Goal: Task Accomplishment & Management: Manage account settings

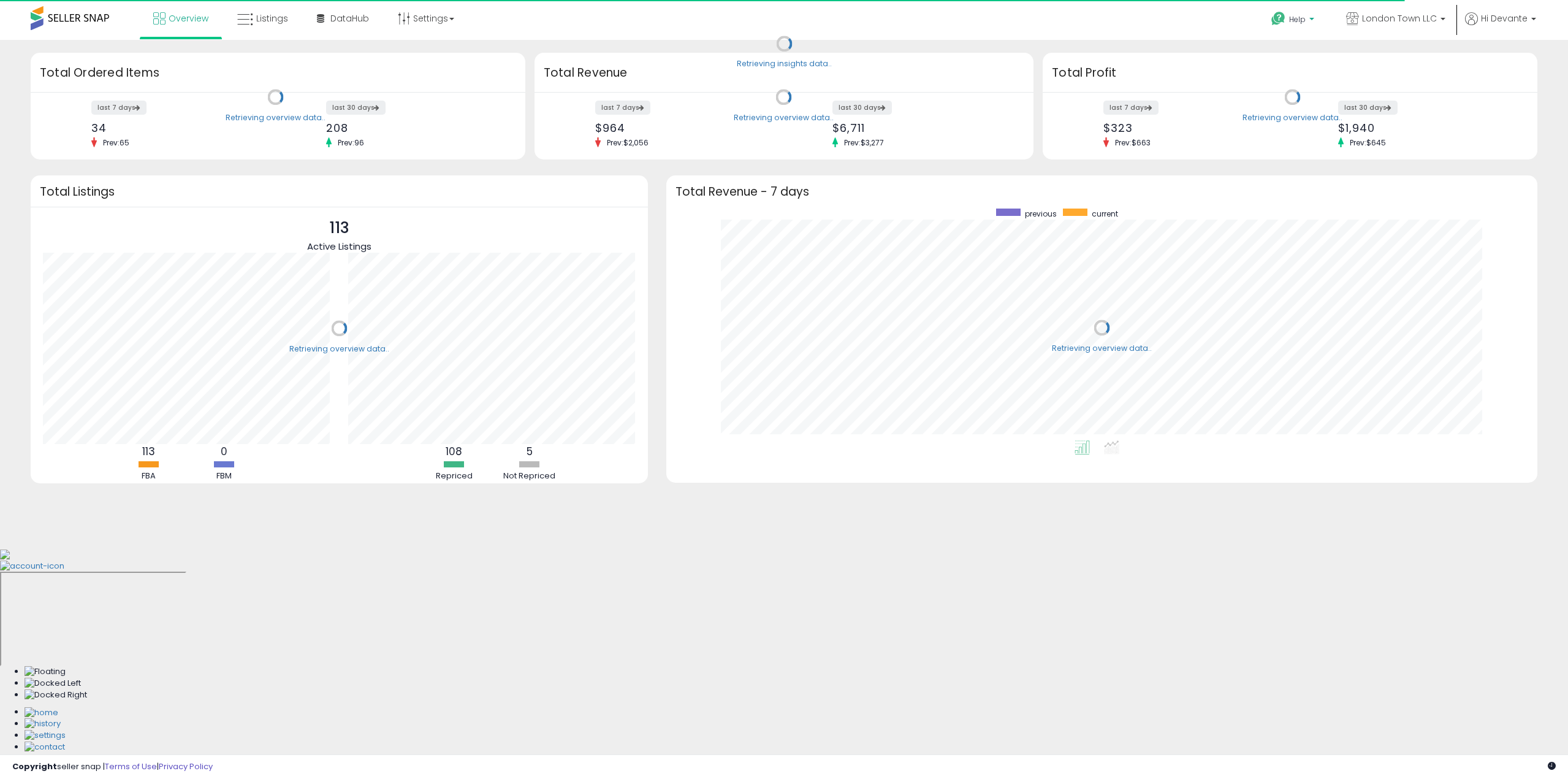
scroll to position [232, 847]
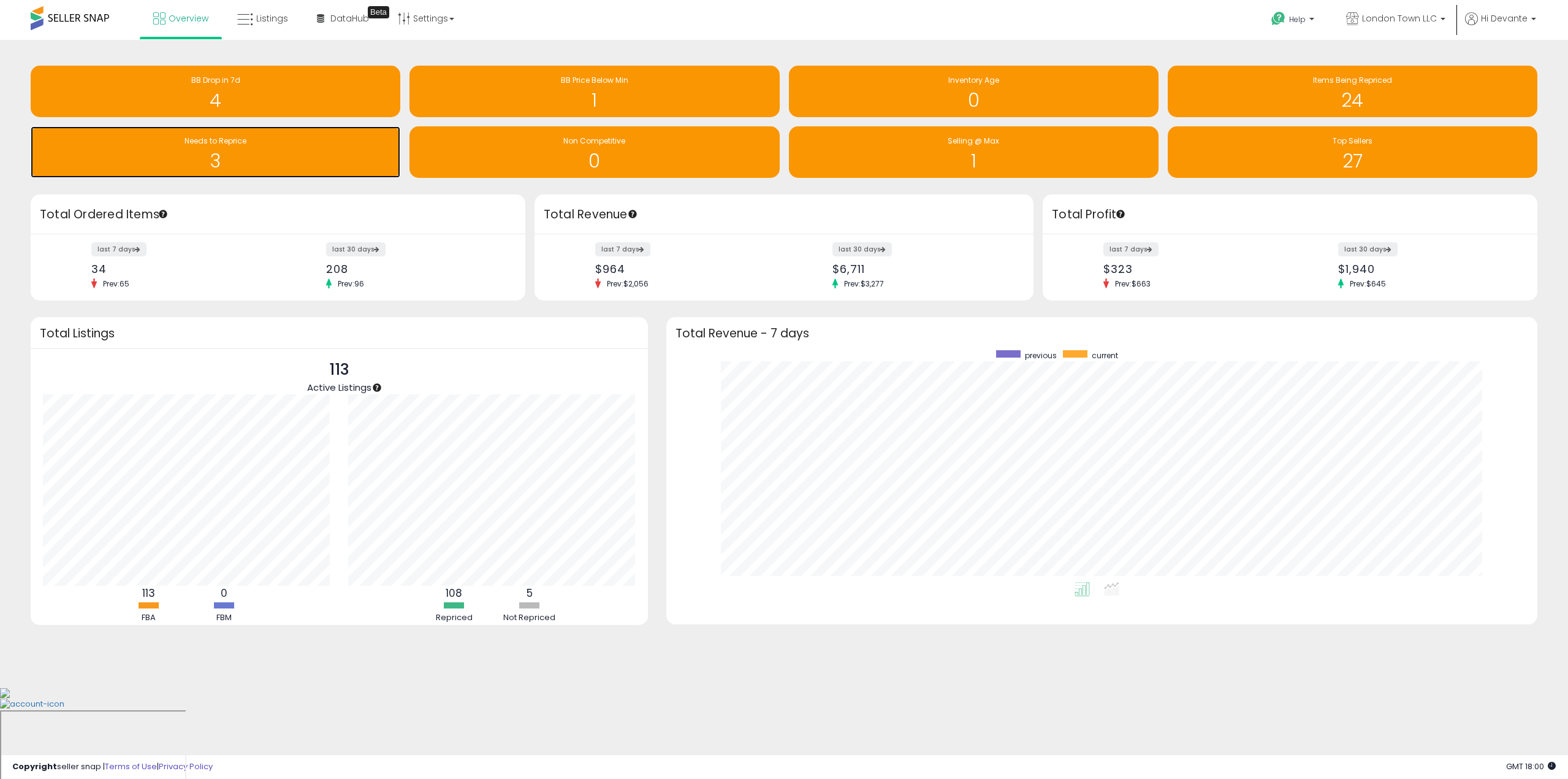
click at [286, 158] on h1 "3" at bounding box center [215, 161] width 358 height 21
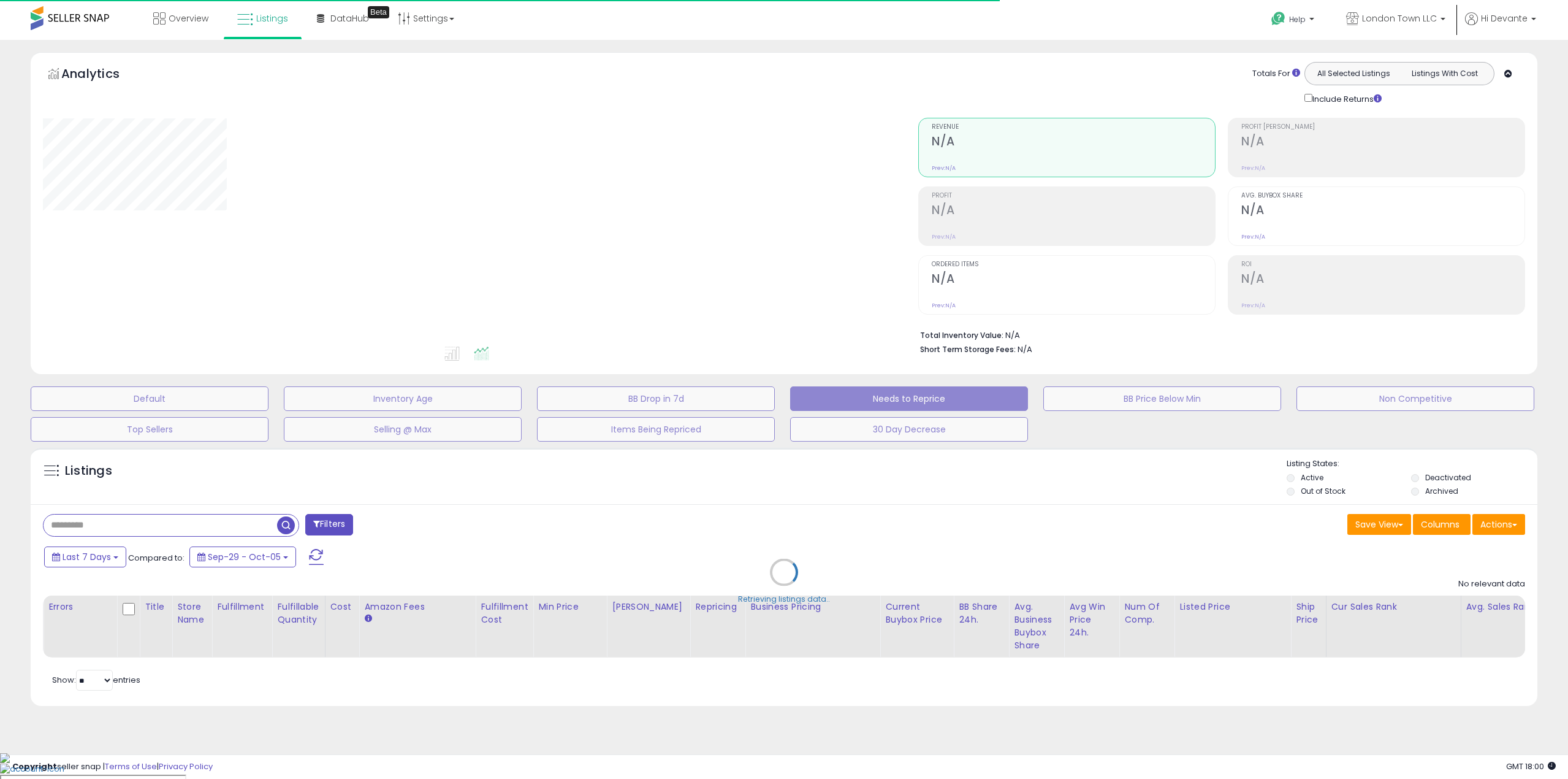
select select "**"
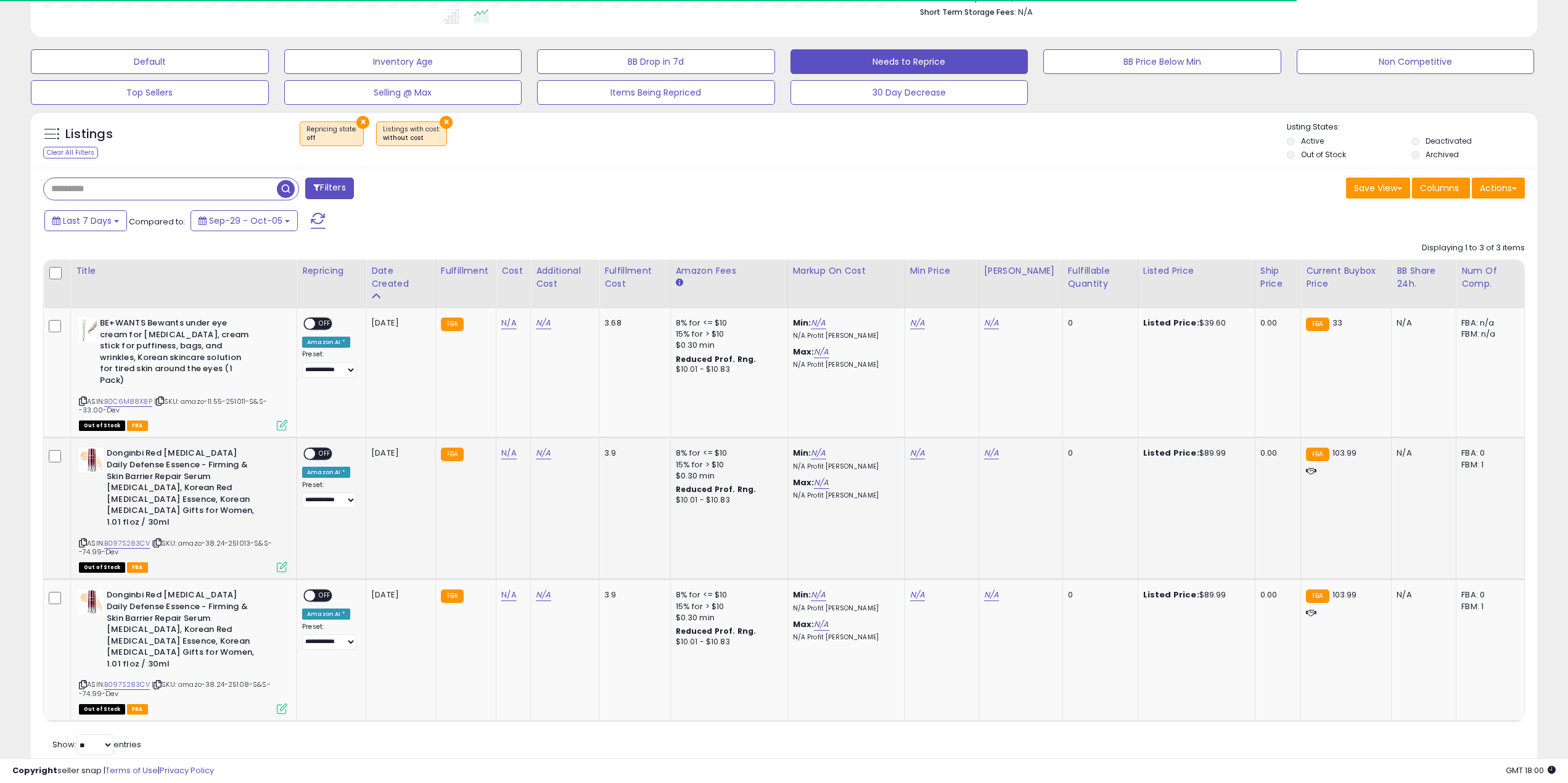
scroll to position [253, 876]
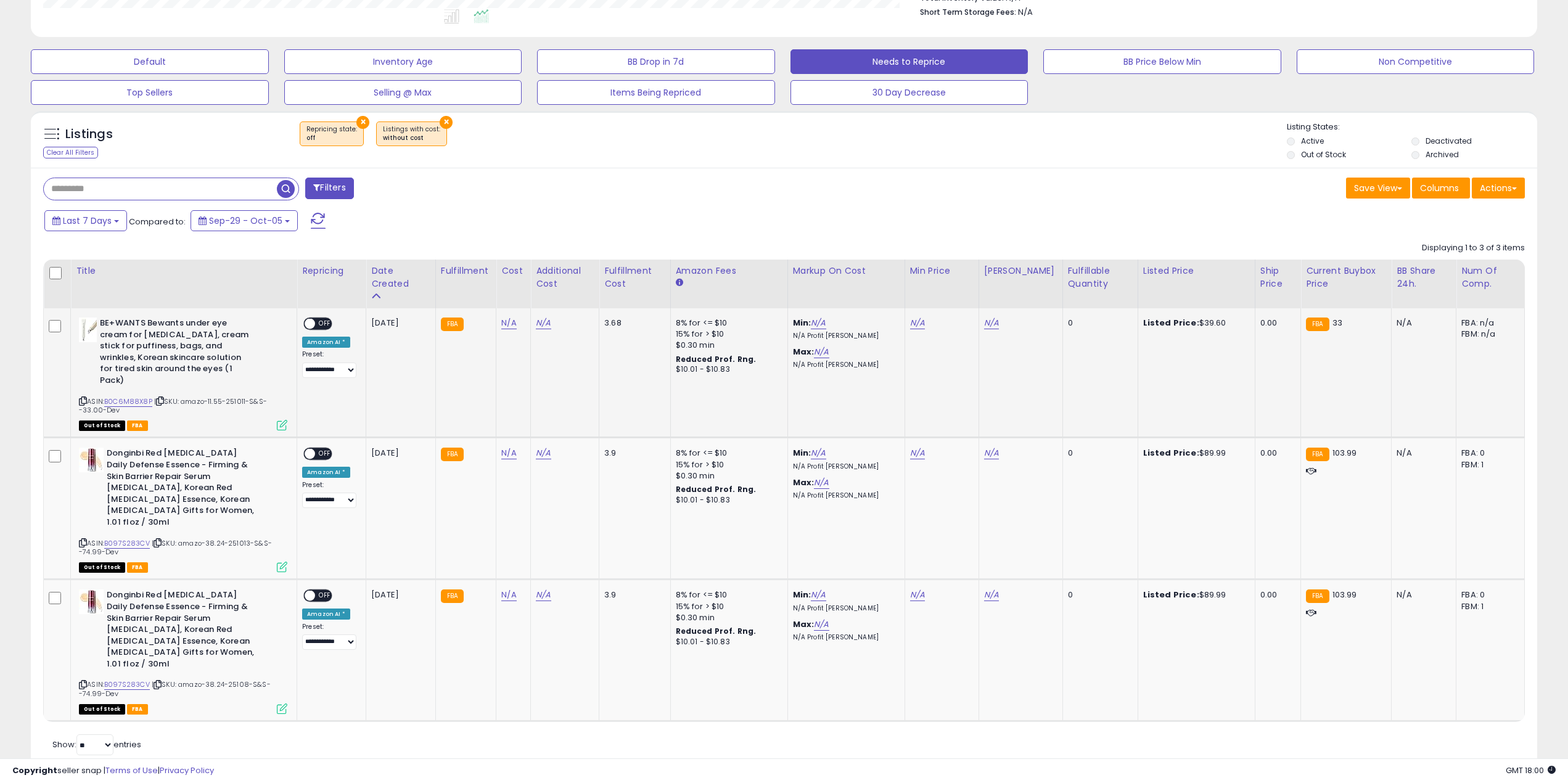
click at [216, 396] on span "| SKU: amazo-11.55-251011-S&S--33.00-Dev" at bounding box center [173, 406] width 188 height 18
copy span "11.55"
click at [512, 322] on link "N/A" at bounding box center [508, 323] width 15 height 12
type input "*****"
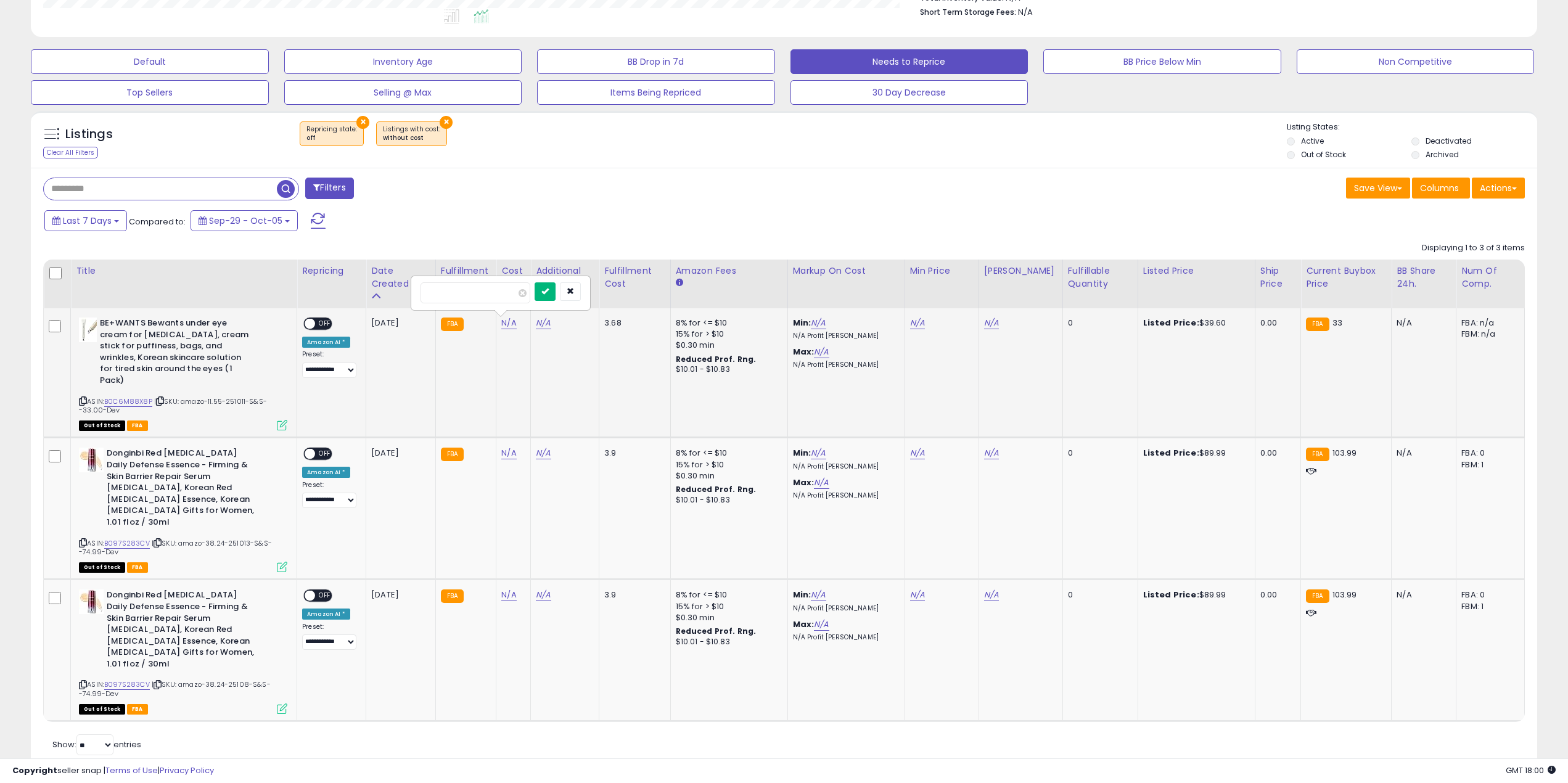
drag, startPoint x: 565, startPoint y: 293, endPoint x: 426, endPoint y: 361, distance: 154.7
click at [549, 293] on icon "submit" at bounding box center [546, 291] width 8 height 8
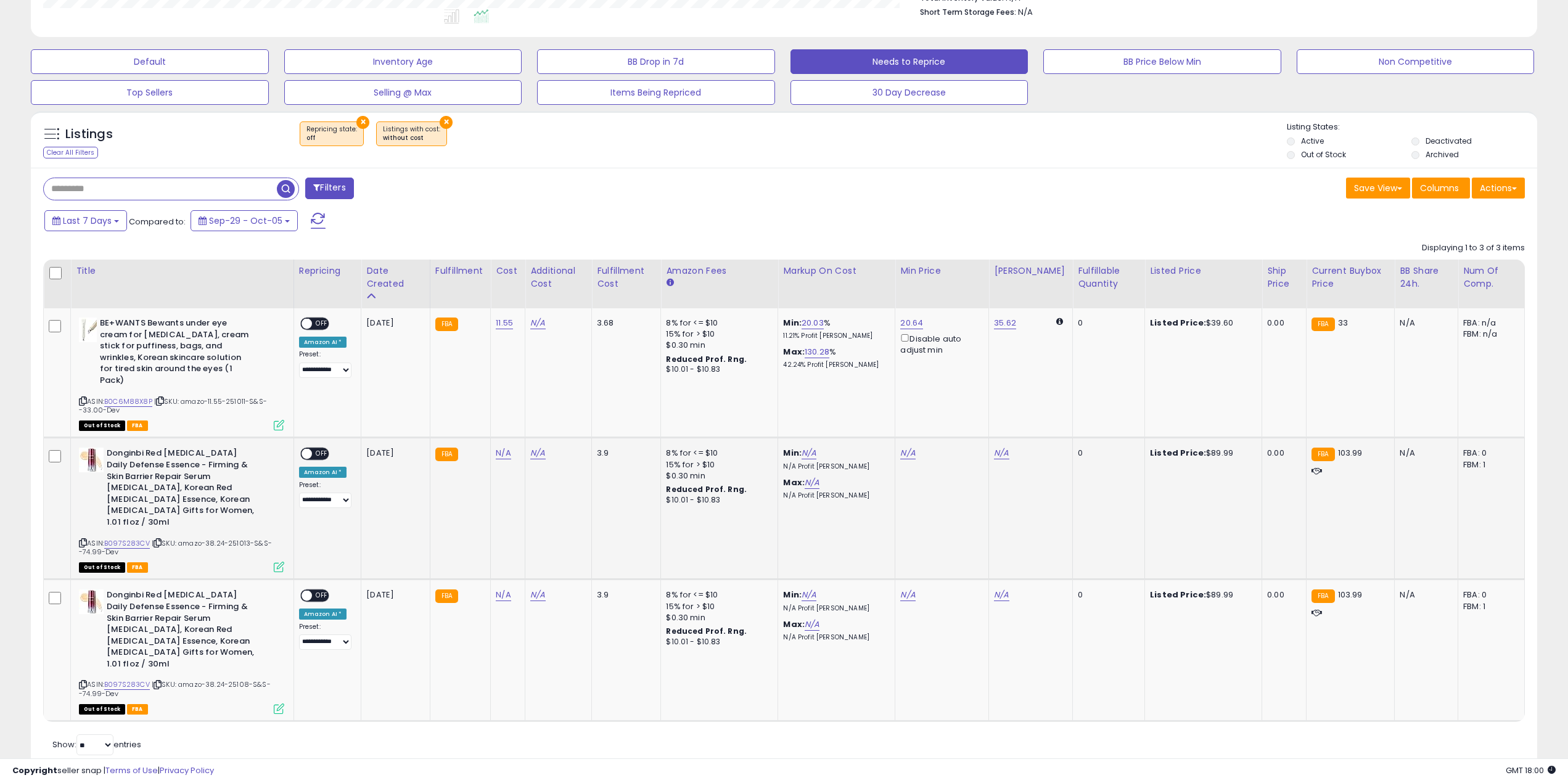
click at [212, 539] on span "| SKU: amazo-38.24-251013-S&S--74.99-Dev" at bounding box center [175, 548] width 193 height 18
copy span "38.24"
click at [505, 447] on link "N/A" at bounding box center [503, 453] width 15 height 12
type input "*****"
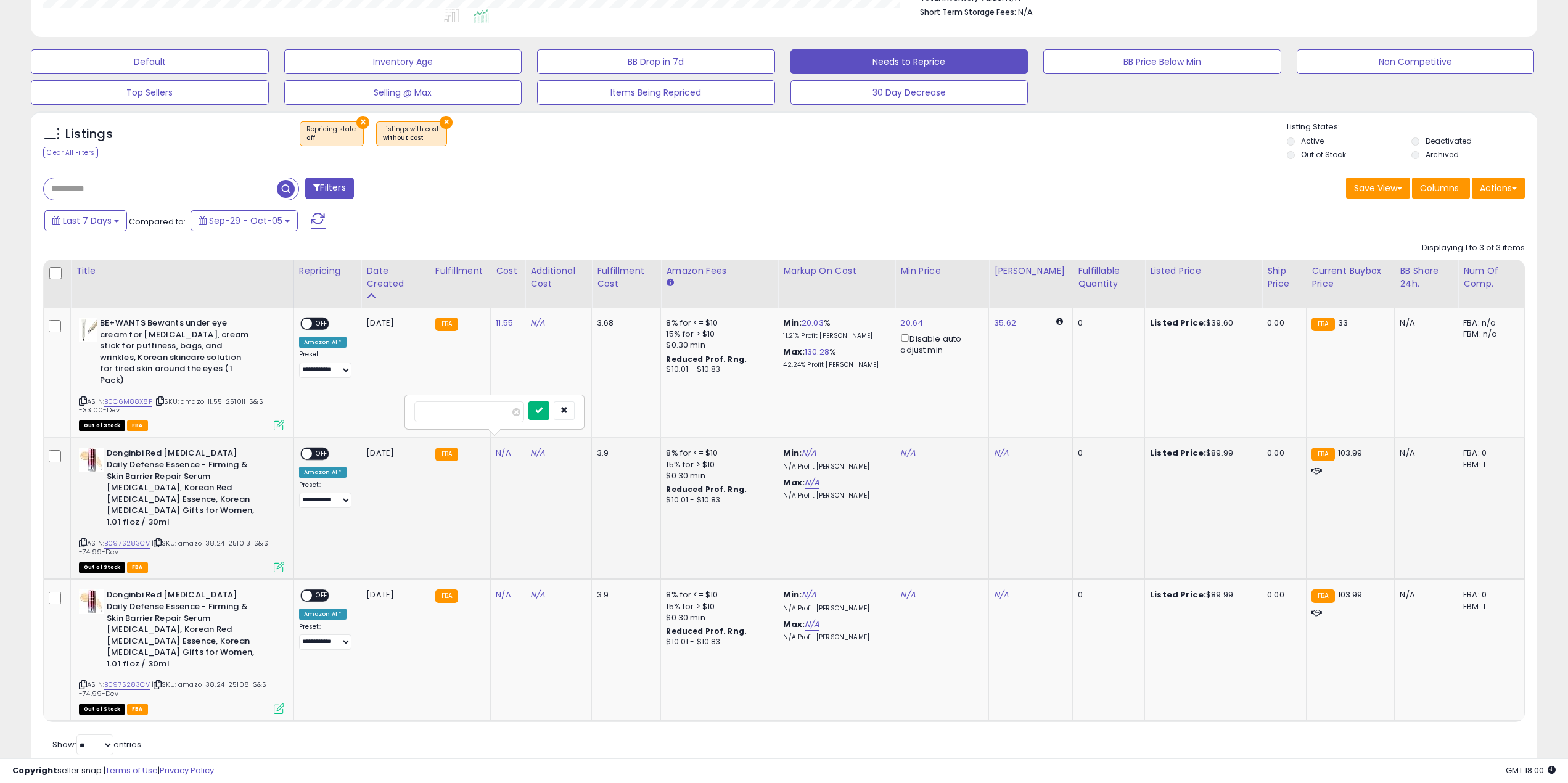
click at [543, 413] on icon "submit" at bounding box center [539, 410] width 8 height 8
click at [219, 679] on span "| SKU: amazo-38.24-25108-S&S--74.99-Dev" at bounding box center [174, 688] width 192 height 18
copy span "38.24"
click at [498, 589] on link "N/A" at bounding box center [502, 595] width 15 height 12
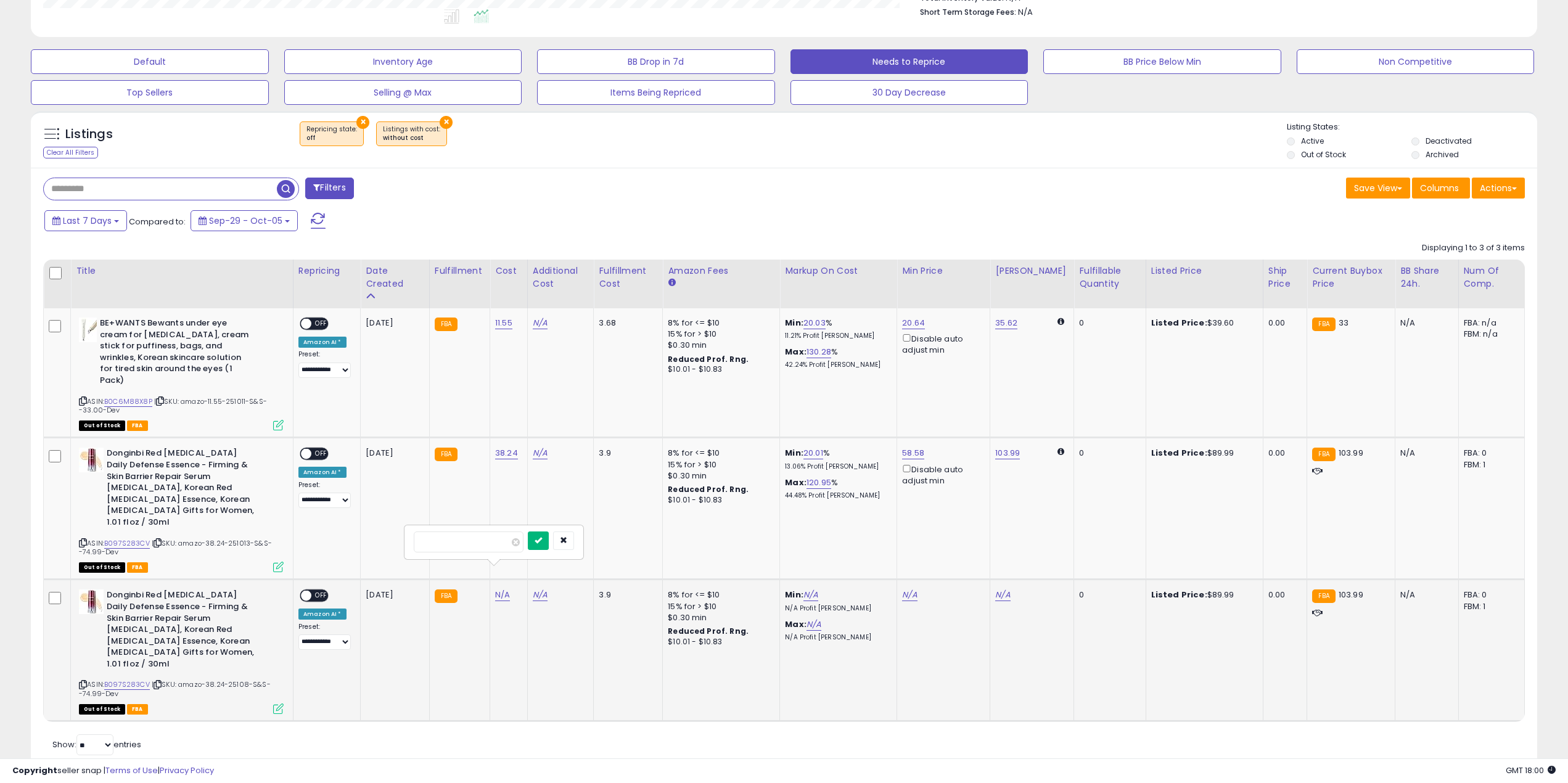
type input "*****"
click at [549, 546] on button "submit" at bounding box center [538, 541] width 21 height 18
click at [313, 315] on td "**********" at bounding box center [326, 373] width 67 height 129
click at [311, 449] on span at bounding box center [307, 455] width 11 height 11
click at [319, 590] on span "OFF" at bounding box center [322, 596] width 20 height 11
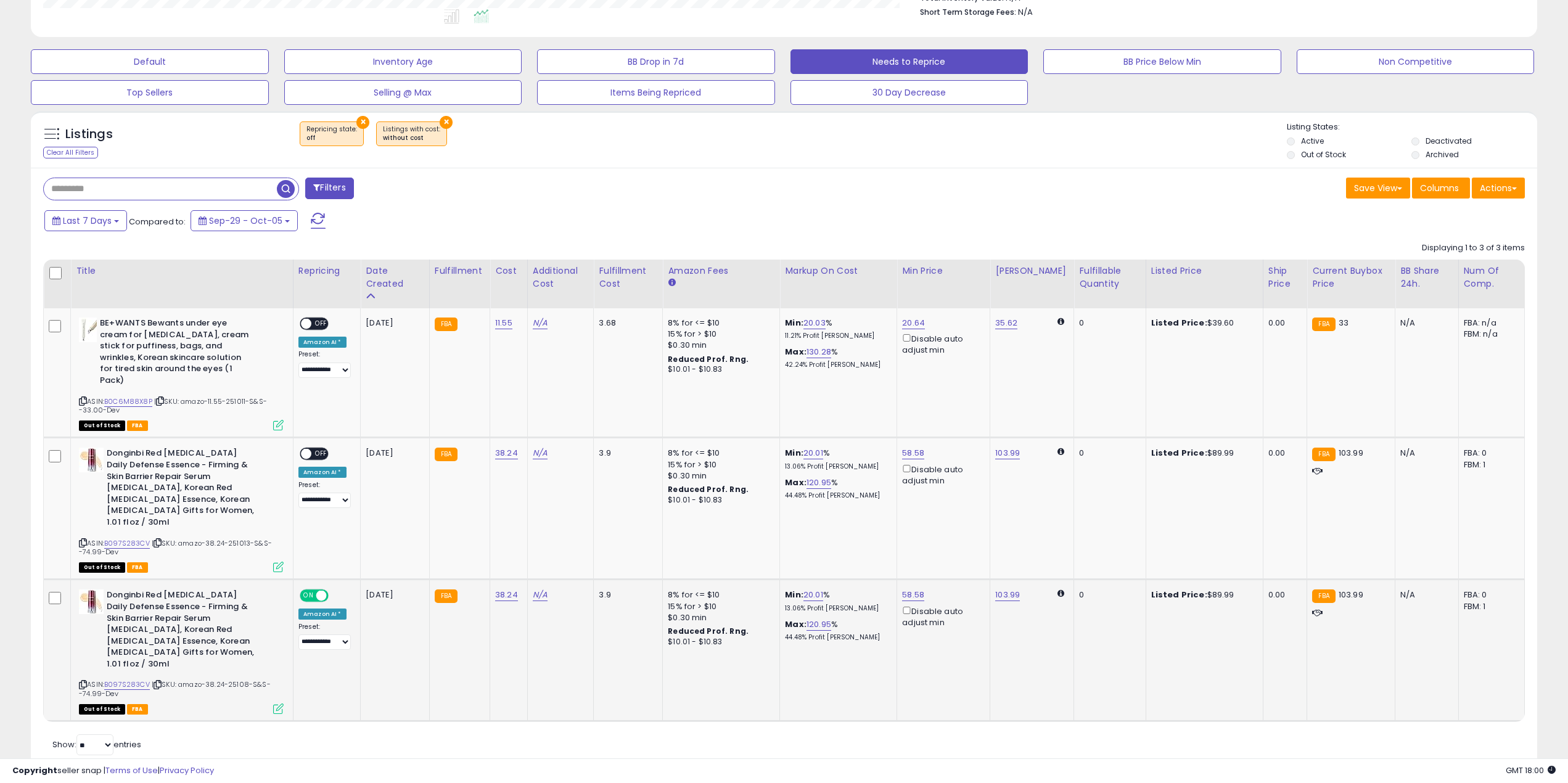
click at [319, 590] on div "ON OFF" at bounding box center [316, 596] width 29 height 11
click at [313, 449] on span "OFF" at bounding box center [322, 455] width 20 height 11
click at [308, 325] on span at bounding box center [306, 324] width 11 height 11
click at [462, 222] on div "Last 7 Days Compared to: Sep-29 - Oct-05" at bounding box center [597, 222] width 1111 height 28
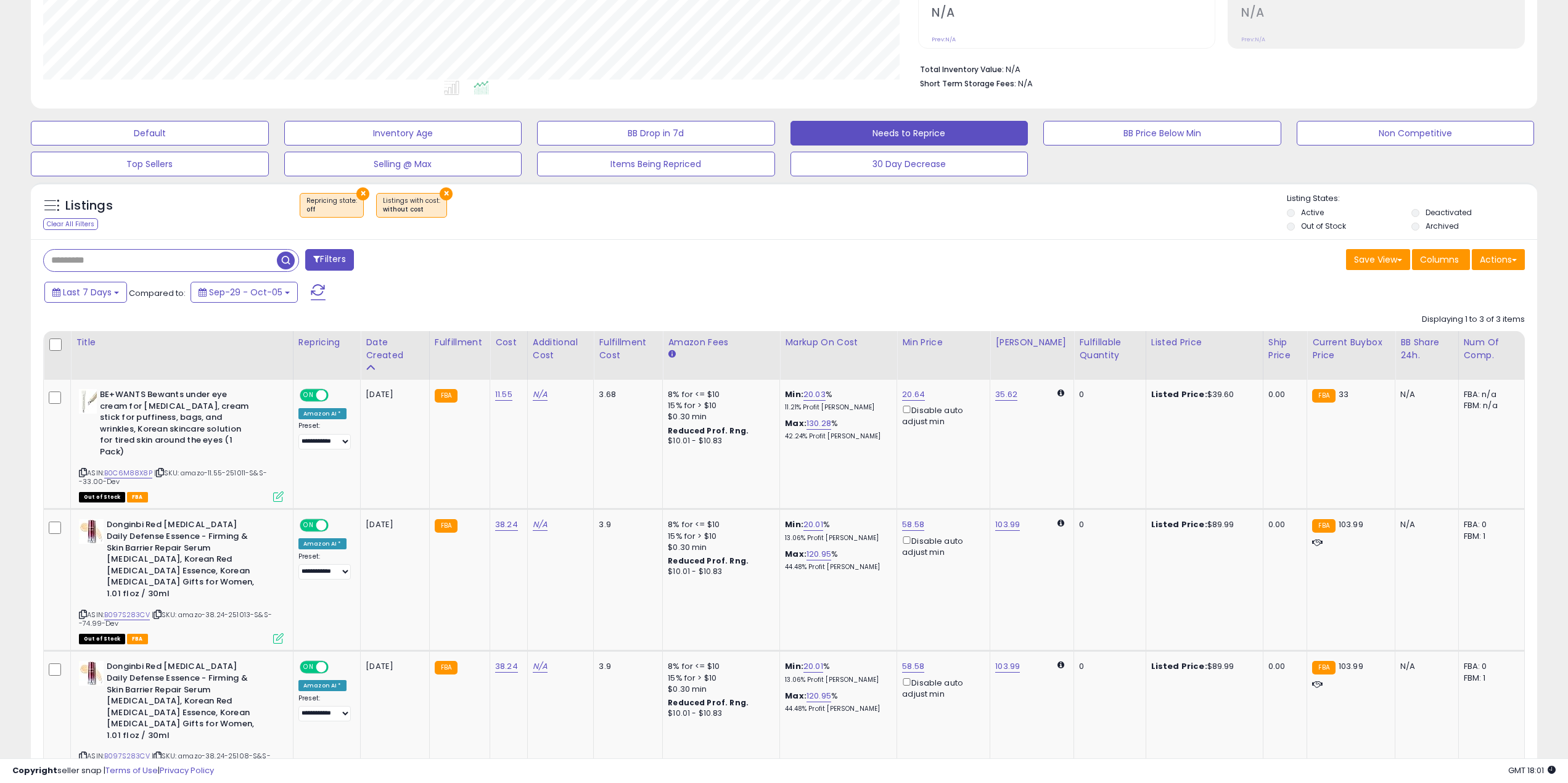
scroll to position [0, 0]
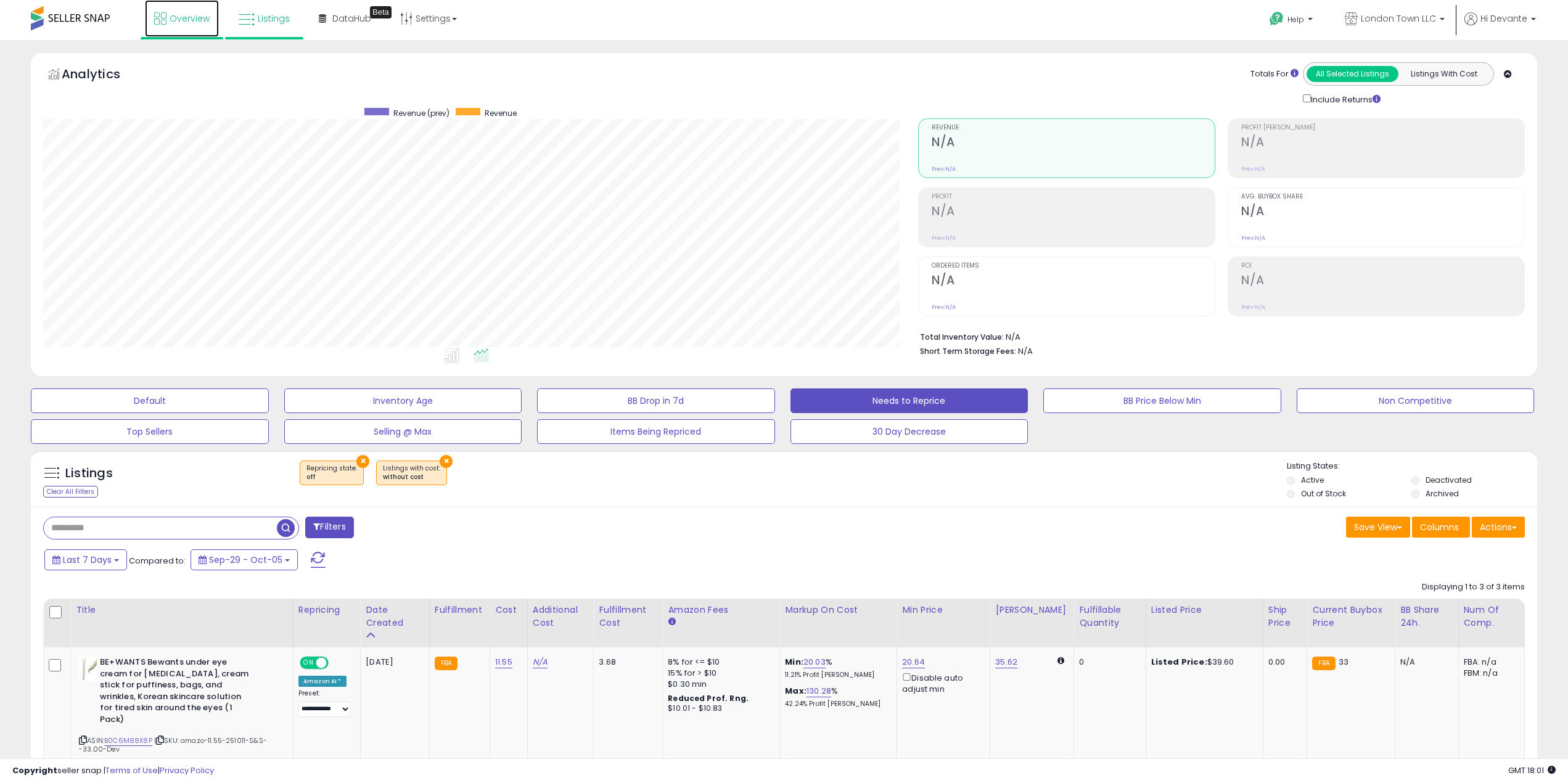
click at [173, 24] on link "Overview" at bounding box center [182, 18] width 74 height 37
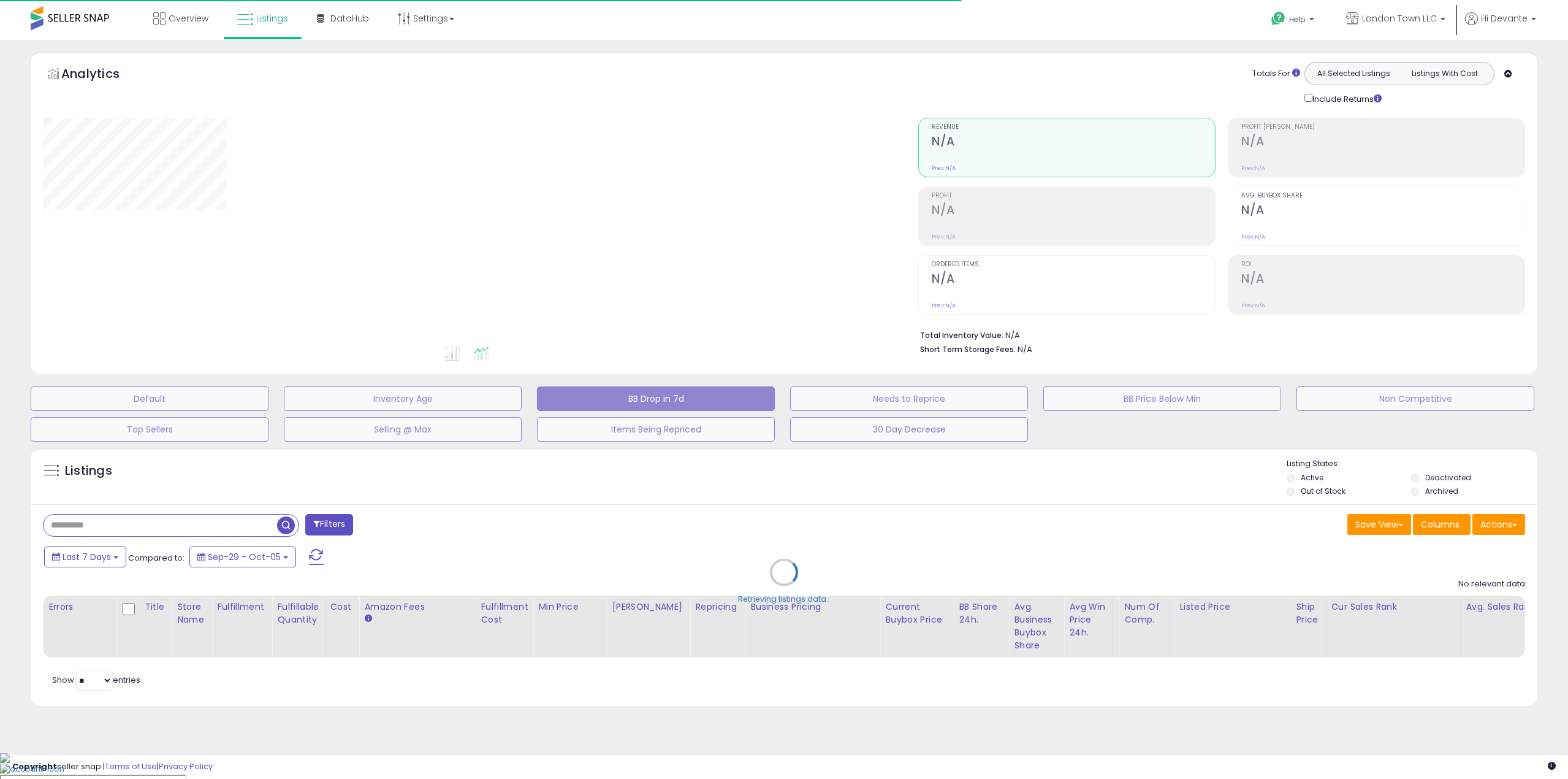
select select "**"
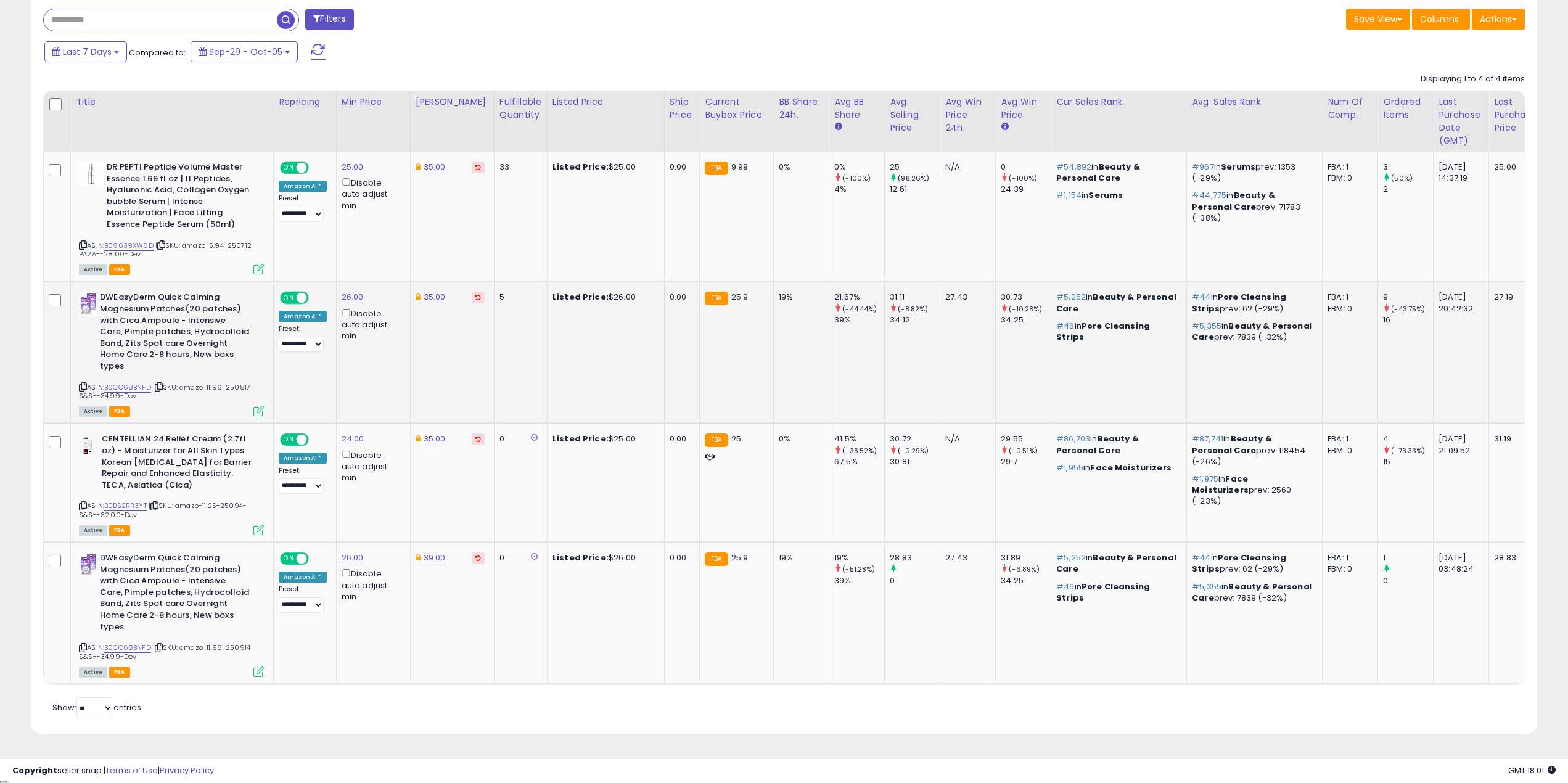
scroll to position [514, 0]
